Goal: Transaction & Acquisition: Purchase product/service

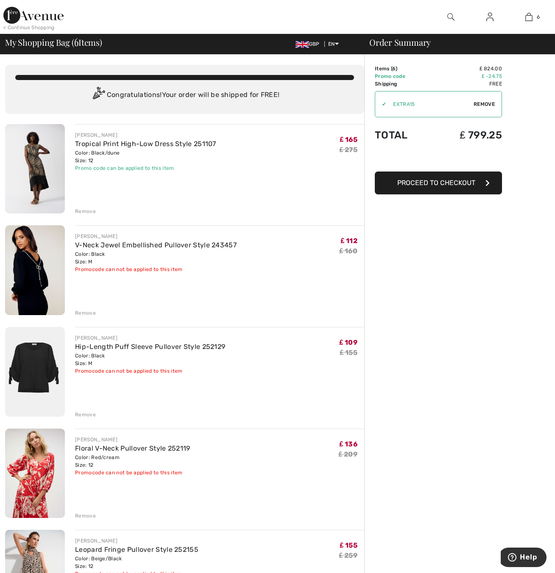
click at [459, 183] on span "Proceed to Checkout" at bounding box center [436, 183] width 78 height 8
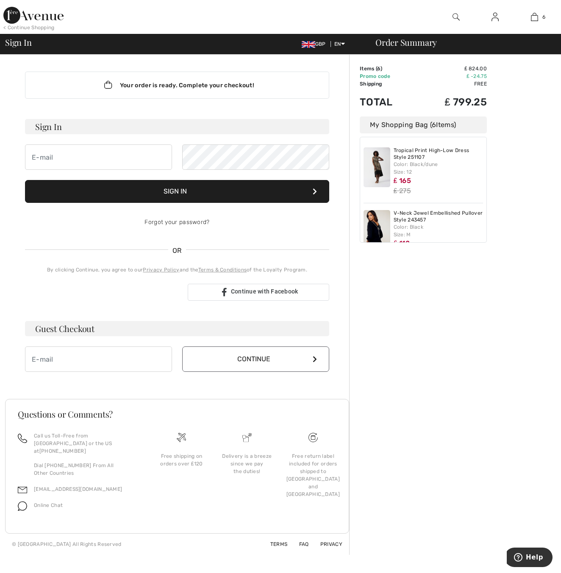
click at [450, 121] on div "My Shopping Bag ( 6 Items)" at bounding box center [423, 125] width 127 height 17
click at [487, 481] on div "Order Summary Details Items ( 6 ) ₤ 824.00 Promo code ₤ -24.75 Shipping Free Ta…" at bounding box center [455, 305] width 212 height 500
drag, startPoint x: 439, startPoint y: 390, endPoint x: 436, endPoint y: 374, distance: 16.3
click at [439, 389] on div "Order Summary Details Items ( 6 ) ₤ 824.00 Promo code ₤ -24.75 Shipping Free Ta…" at bounding box center [455, 305] width 212 height 500
drag, startPoint x: 421, startPoint y: 334, endPoint x: 417, endPoint y: 316, distance: 18.6
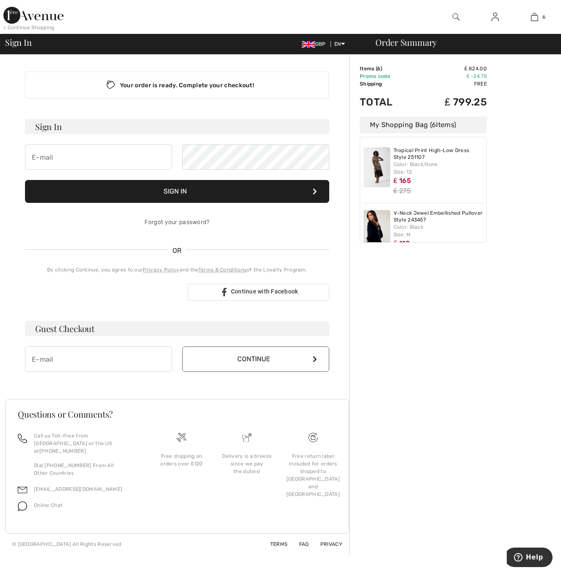
click at [421, 333] on div "Order Summary Details Items ( 6 ) ₤ 824.00 Promo code ₤ -24.75 Shipping Free Ta…" at bounding box center [455, 305] width 212 height 500
click at [404, 290] on div "Order Summary Details Items ( 6 ) ₤ 824.00 Promo code ₤ -24.75 Shipping Free Ta…" at bounding box center [455, 305] width 212 height 500
click at [382, 120] on div "My Shopping Bag ( 6 Items)" at bounding box center [423, 125] width 127 height 17
click at [221, 85] on div "Your order is ready. Complete your checkout!" at bounding box center [177, 85] width 304 height 27
click at [429, 126] on div "My Shopping Bag ( 6 Items)" at bounding box center [423, 125] width 127 height 17
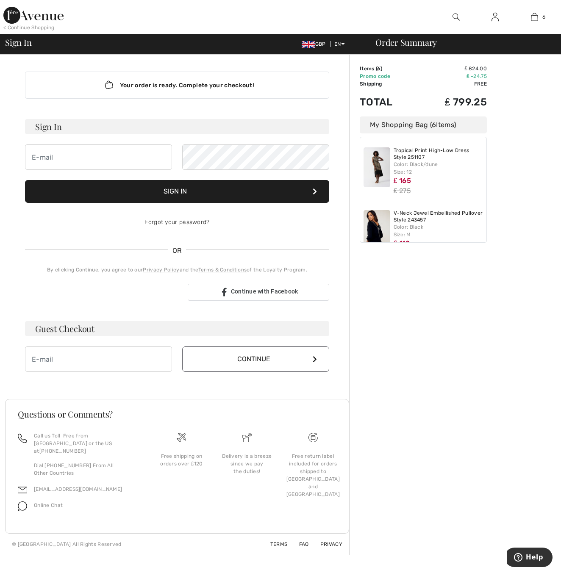
click at [470, 65] on td "₤ 824.00" at bounding box center [451, 69] width 72 height 8
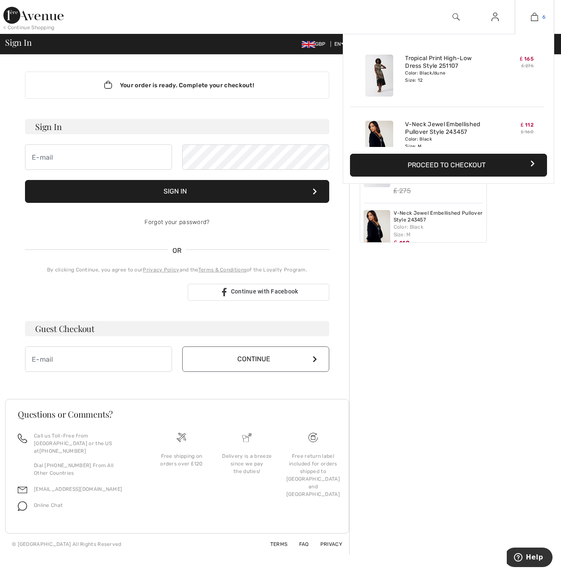
click at [533, 15] on img at bounding box center [534, 17] width 7 height 10
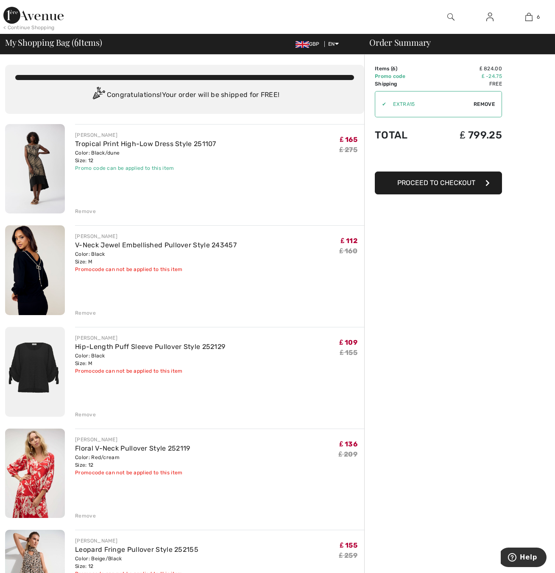
click at [84, 313] on div "Remove" at bounding box center [85, 313] width 21 height 8
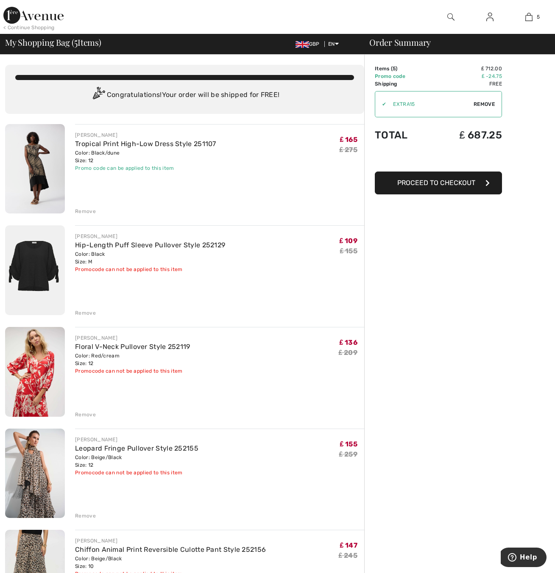
click at [85, 313] on div "Remove" at bounding box center [85, 313] width 21 height 8
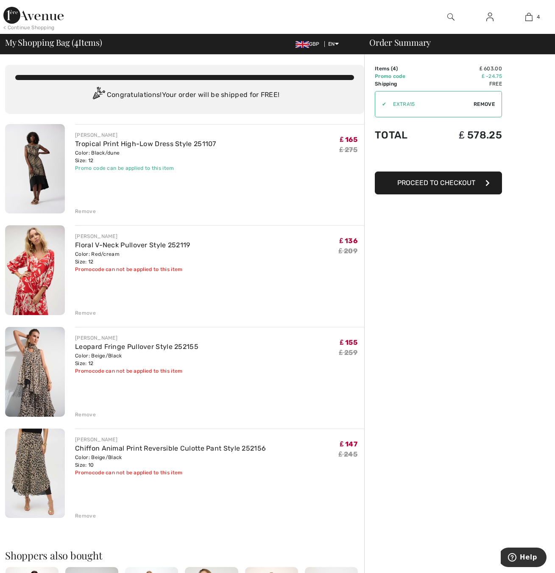
click at [84, 313] on div "Remove" at bounding box center [85, 313] width 21 height 8
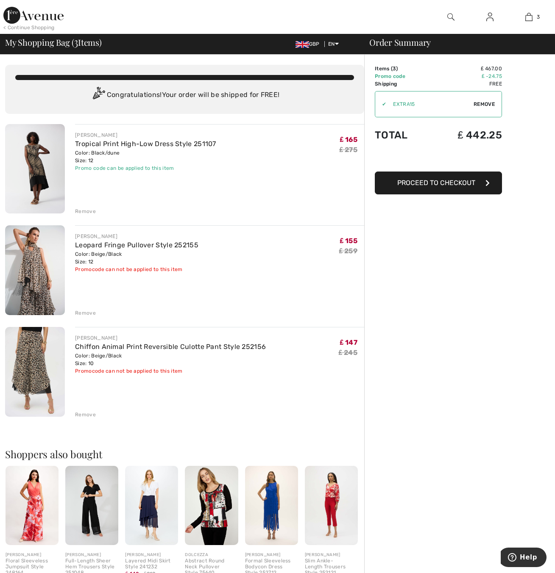
click at [86, 211] on div "Remove" at bounding box center [85, 212] width 21 height 8
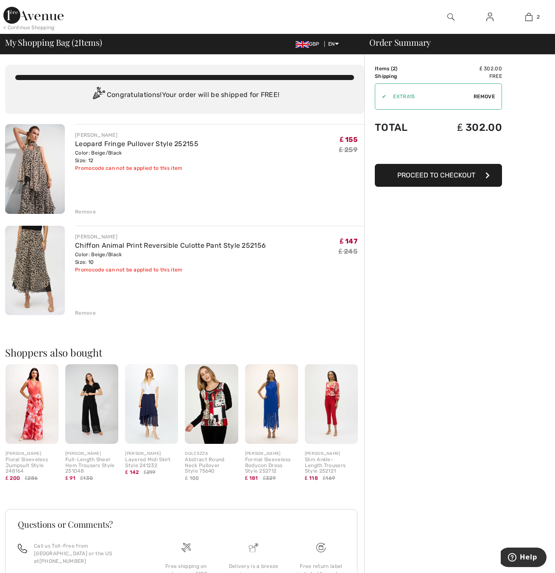
click at [415, 173] on span "Proceed to Checkout" at bounding box center [436, 175] width 78 height 8
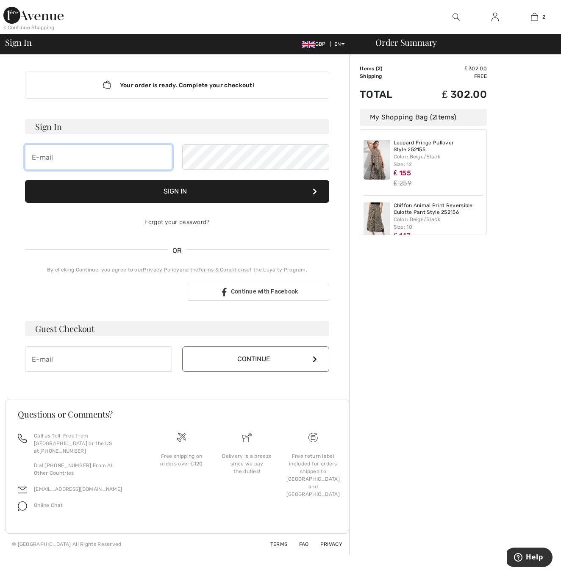
click at [81, 158] on input "email" at bounding box center [98, 157] width 147 height 25
type input "annebalmer@hotmail.co.uk"
click at [185, 192] on button "Sign In" at bounding box center [177, 191] width 304 height 23
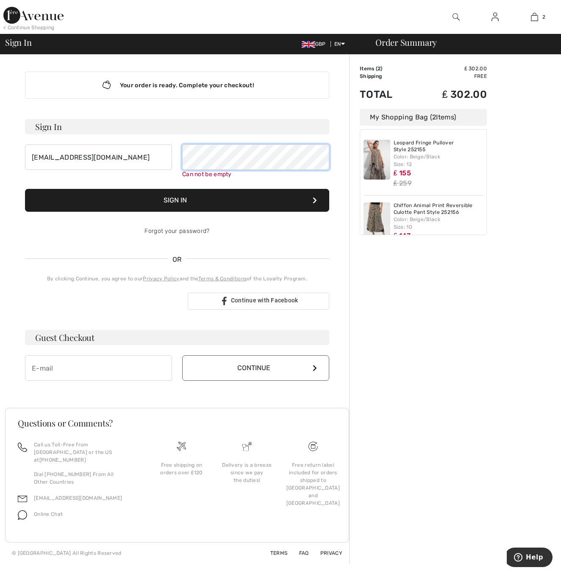
click at [25, 189] on button "Sign In" at bounding box center [177, 200] width 304 height 23
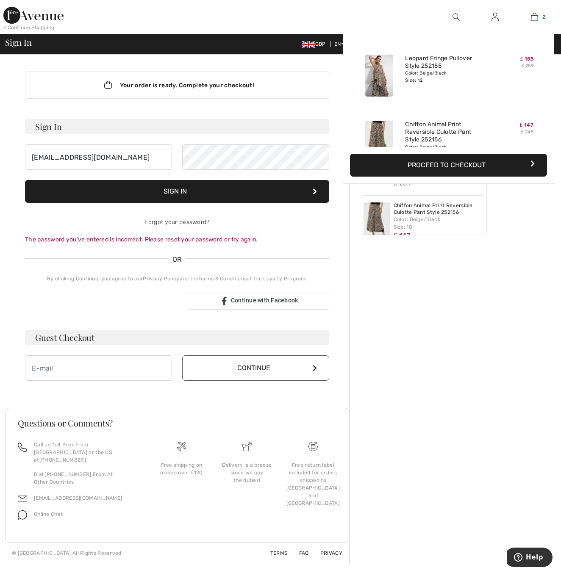
click at [533, 13] on img at bounding box center [534, 17] width 7 height 10
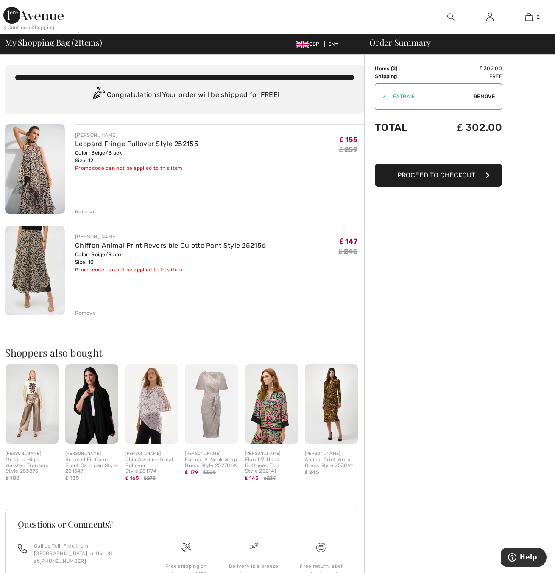
click at [491, 96] on span "Remove" at bounding box center [483, 97] width 21 height 8
click at [486, 94] on span "Apply" at bounding box center [486, 97] width 17 height 8
click at [487, 93] on span "Apply" at bounding box center [486, 97] width 17 height 8
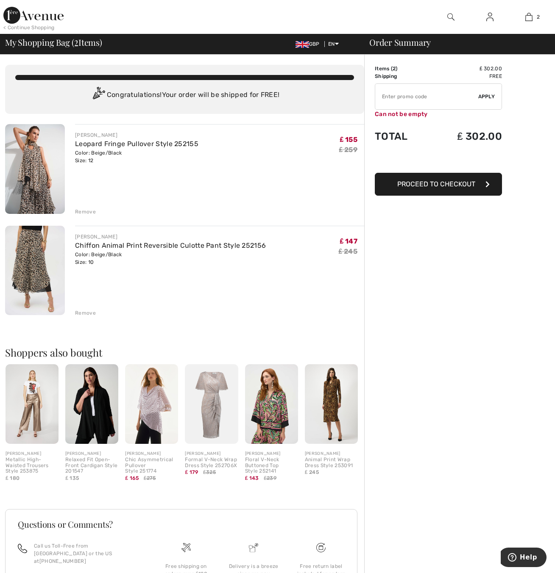
drag, startPoint x: 382, startPoint y: 90, endPoint x: 382, endPoint y: 98, distance: 7.6
click at [382, 98] on input "TEXT" at bounding box center [426, 96] width 103 height 25
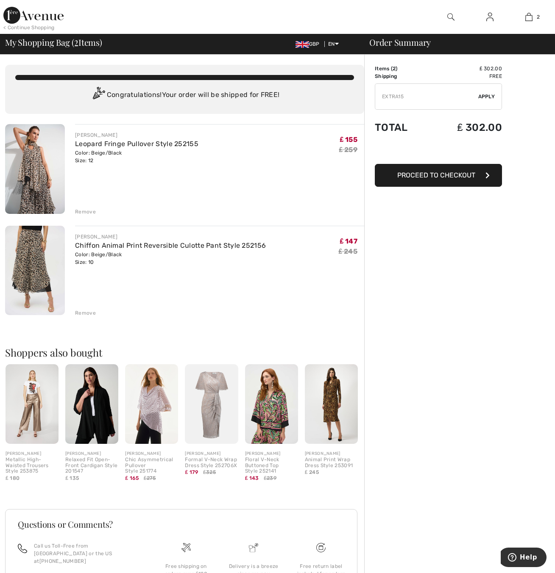
type input "EXTRA15"
click at [487, 92] on div "✔ Apply Remove" at bounding box center [438, 96] width 127 height 26
click at [484, 95] on span "Apply" at bounding box center [486, 97] width 17 height 8
